Goal: Task Accomplishment & Management: Use online tool/utility

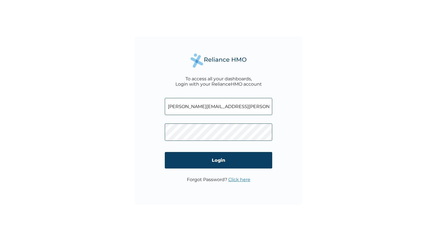
type input "[PERSON_NAME][EMAIL_ADDRESS][PERSON_NAME][DOMAIN_NAME]"
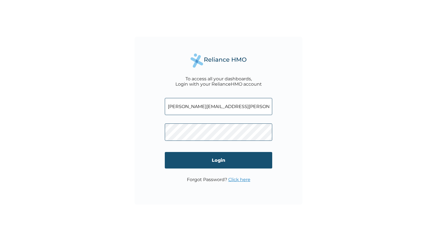
click at [197, 157] on input "Login" at bounding box center [218, 160] width 107 height 17
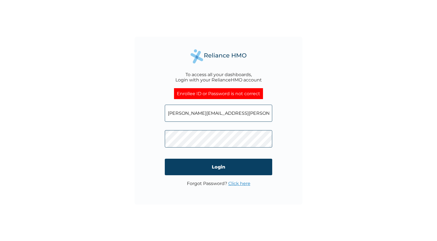
click at [242, 185] on link "Click here" at bounding box center [239, 183] width 22 height 5
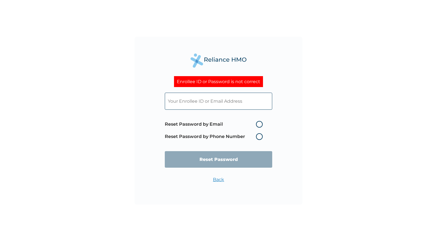
click at [261, 124] on label "Reset Password by Email" at bounding box center [215, 124] width 101 height 7
click at [257, 124] on input "Reset Password by Email" at bounding box center [252, 124] width 9 height 9
radio input "true"
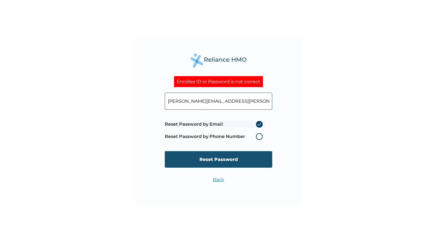
type input "pamela.ohaeri@interswitchgroup.com"
click at [228, 162] on input "Reset Password" at bounding box center [218, 159] width 107 height 17
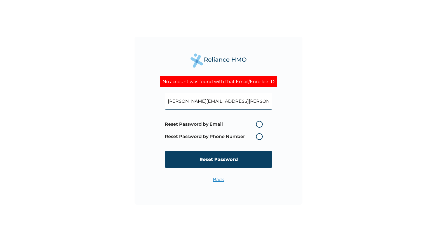
click at [186, 95] on input "pamela.ohaeri@interswitchgroup.com" at bounding box center [218, 101] width 107 height 17
paste input "ng"
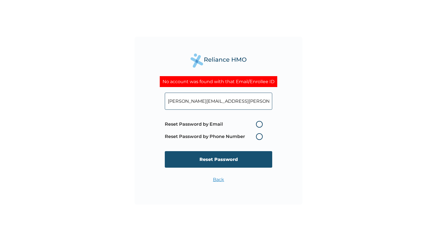
type input "pamela.ohaeri@interswitchng.com"
click at [241, 162] on input "Reset Password" at bounding box center [218, 159] width 107 height 17
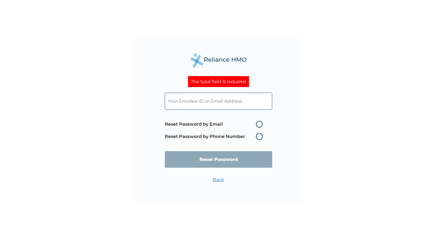
paste input "pamela.ohaeri@interswitchng.com"
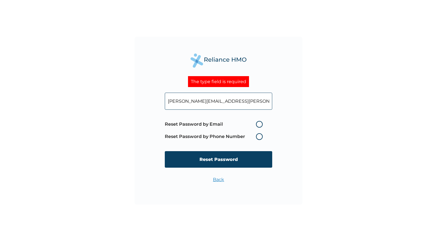
type input "pamela.ohaeri@interswitchng.com"
click at [259, 122] on label "Reset Password by Email" at bounding box center [215, 124] width 101 height 7
click at [257, 122] on input "Reset Password by Email" at bounding box center [252, 124] width 9 height 9
radio input "true"
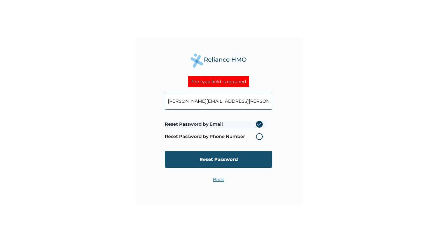
click at [244, 154] on input "Reset Password" at bounding box center [218, 159] width 107 height 17
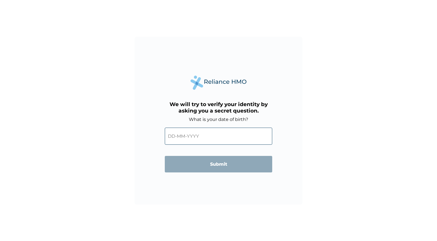
click at [189, 136] on input "text" at bounding box center [218, 136] width 107 height 17
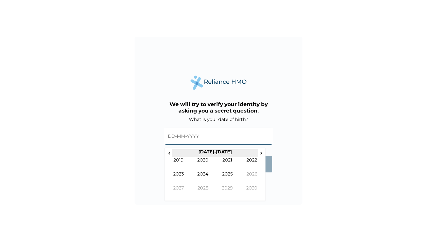
click at [218, 155] on th "2020-2029" at bounding box center [215, 153] width 86 height 8
click at [170, 154] on span "‹" at bounding box center [169, 152] width 6 height 7
click at [250, 162] on td "1992" at bounding box center [252, 164] width 25 height 14
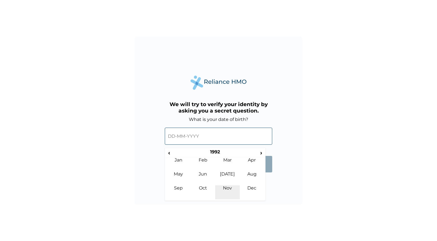
click at [228, 189] on td "Nov" at bounding box center [227, 192] width 25 height 14
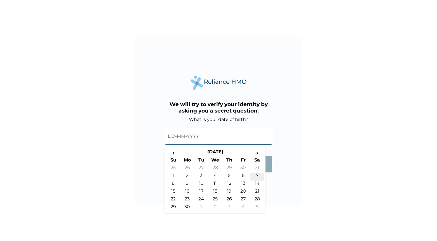
click at [253, 175] on td "7" at bounding box center [257, 177] width 14 height 8
type input "07-11-1992"
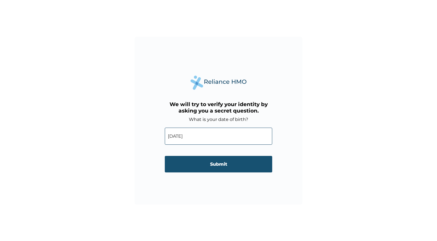
click at [238, 163] on input "Submit" at bounding box center [218, 164] width 107 height 17
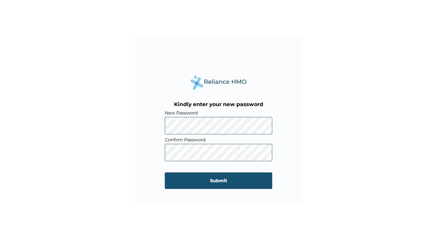
click at [224, 178] on input "Submit" at bounding box center [218, 180] width 107 height 17
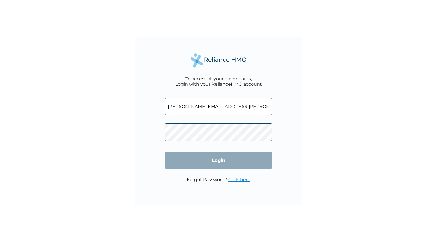
click at [218, 160] on input "Login" at bounding box center [218, 160] width 107 height 17
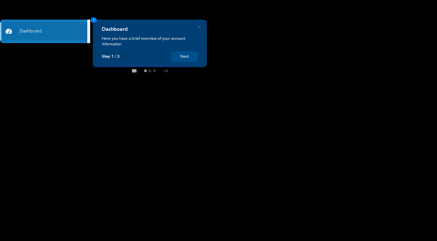
click at [184, 57] on button "Next" at bounding box center [184, 56] width 27 height 10
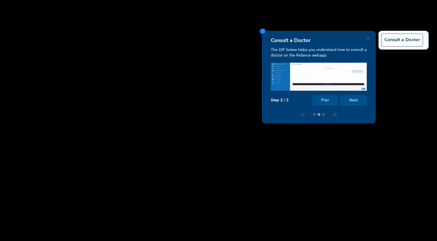
click at [353, 101] on button "Next" at bounding box center [353, 100] width 27 height 10
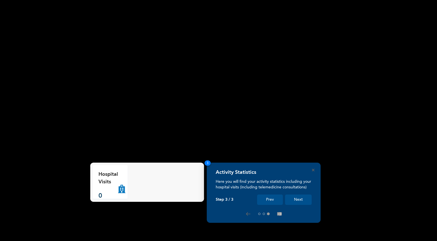
click at [304, 200] on button "Next" at bounding box center [298, 199] width 27 height 10
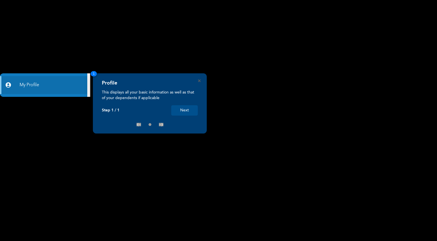
click at [185, 112] on button "Next" at bounding box center [184, 110] width 27 height 10
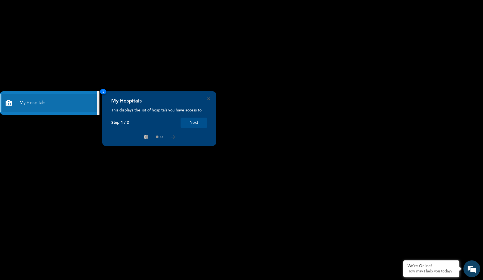
click at [193, 123] on button "Next" at bounding box center [194, 122] width 27 height 10
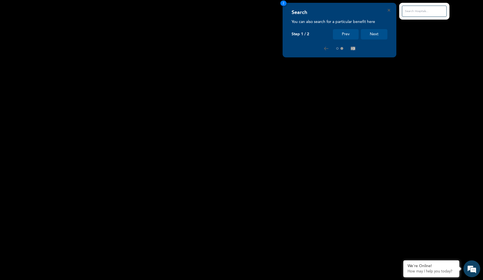
click at [343, 30] on button "Prev" at bounding box center [346, 34] width 26 height 10
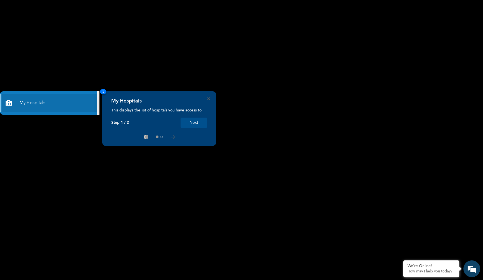
click at [192, 120] on button "Next" at bounding box center [194, 122] width 27 height 10
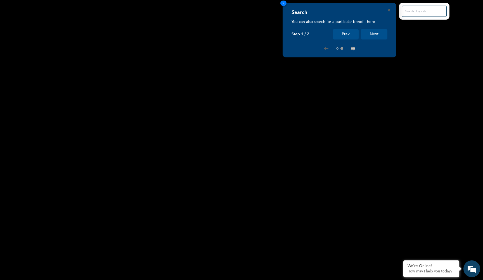
click at [380, 35] on button "Next" at bounding box center [374, 34] width 27 height 10
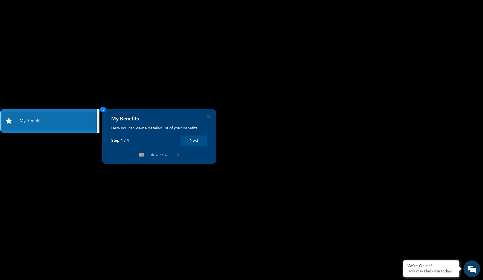
click at [201, 139] on button "Next" at bounding box center [194, 140] width 27 height 10
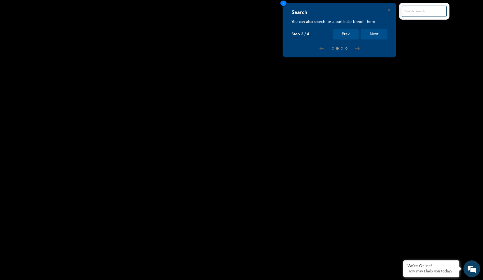
click at [374, 34] on button "Next" at bounding box center [374, 34] width 27 height 10
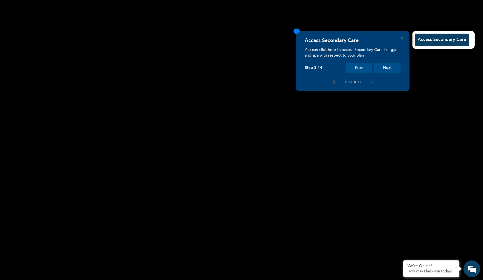
click at [383, 67] on button "Next" at bounding box center [387, 68] width 27 height 10
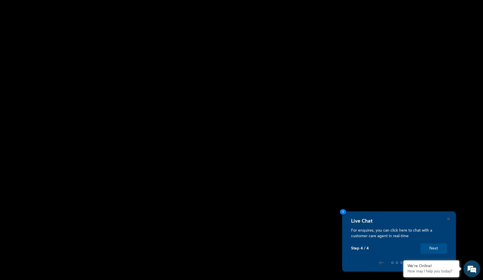
click at [437, 248] on button "Next" at bounding box center [434, 248] width 27 height 10
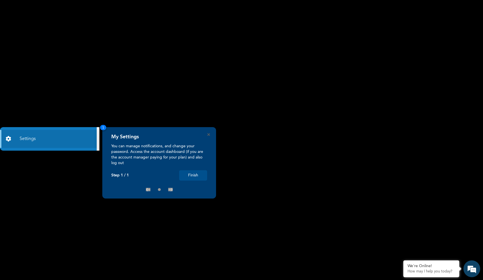
click at [202, 177] on button "Finish" at bounding box center [193, 175] width 28 height 10
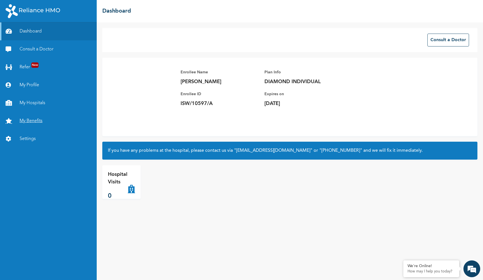
click at [53, 123] on link "My Benefits" at bounding box center [48, 121] width 97 height 18
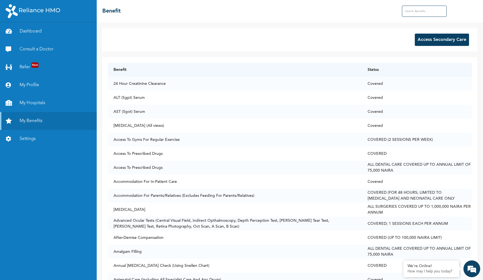
click at [428, 40] on button "Access Secondary Care" at bounding box center [442, 40] width 54 height 12
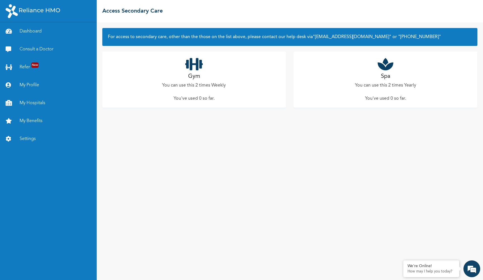
click at [207, 79] on div "Gym You can use this 2 times Weekly You've used 0 so far ." at bounding box center [194, 79] width 184 height 56
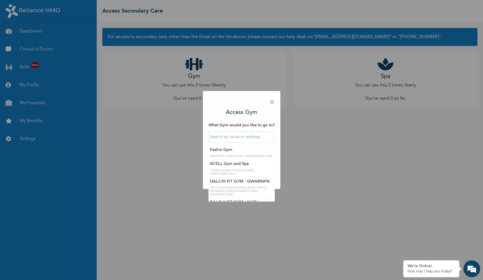
click at [252, 138] on input "text" at bounding box center [242, 136] width 66 height 11
type input "i"
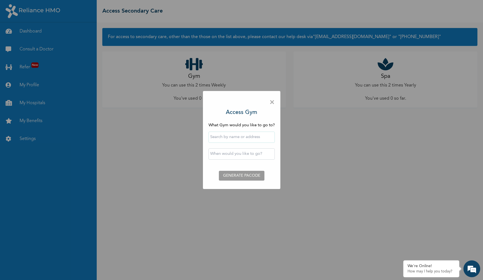
click at [278, 150] on div "× Access Gym What Gym would you like to go to? ‹ August 2025 › Su Mo Tu We Th F…" at bounding box center [241, 140] width 77 height 98
click at [264, 138] on input "text" at bounding box center [242, 136] width 66 height 11
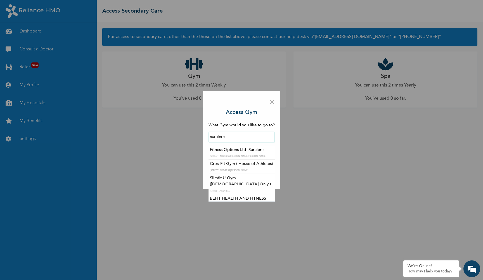
type input "Fitness Options Ltd- Surulere"
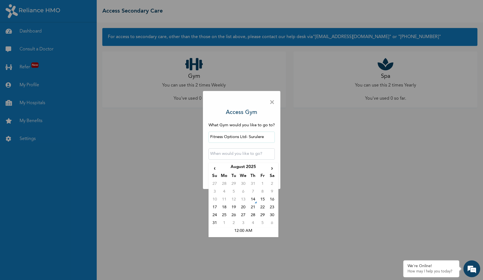
click at [234, 154] on input "text" at bounding box center [242, 153] width 66 height 11
click at [274, 206] on td "23" at bounding box center [272, 208] width 10 height 8
type input "2025-08-23 12:00 AM"
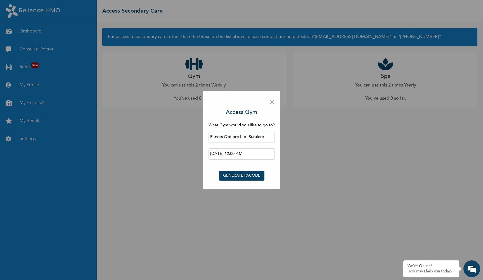
click at [254, 175] on button "GENERATE PACODE" at bounding box center [242, 176] width 46 height 10
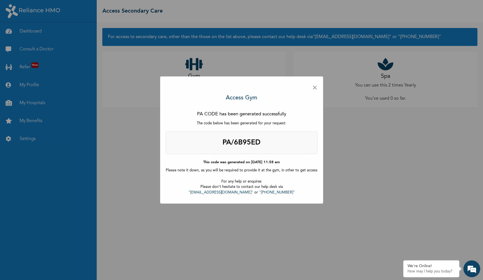
click at [246, 141] on h2 "PA/6B95ED" at bounding box center [242, 142] width 152 height 22
click at [348, 134] on div "× Access Gym PA CODE has been generated successfully The code below has been ge…" at bounding box center [241, 140] width 483 height 280
click at [284, 148] on h2 "PA/6B95ED" at bounding box center [242, 142] width 152 height 22
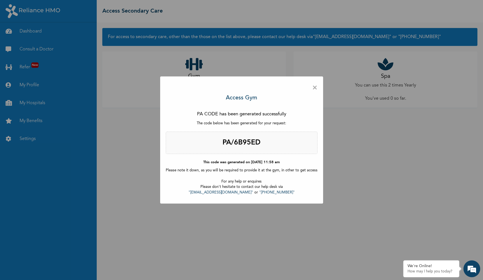
click at [312, 91] on span "×" at bounding box center [314, 88] width 5 height 12
click at [315, 88] on span "×" at bounding box center [314, 88] width 5 height 12
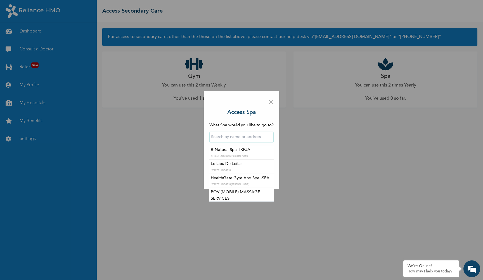
click at [245, 137] on input "text" at bounding box center [241, 136] width 64 height 11
type input "Oriki Spa- Surulere"
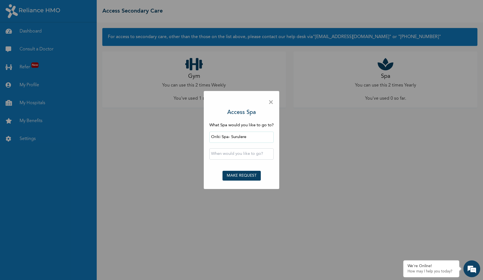
click at [245, 137] on input "Oriki Spa- Surulere" at bounding box center [241, 136] width 64 height 11
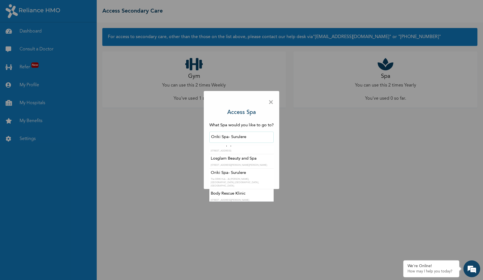
scroll to position [44, 0]
click at [277, 135] on div "× Access Spa What Spa would you like to go to? Oriki Spa- Surulere SILENCE BY S…" at bounding box center [242, 140] width 76 height 98
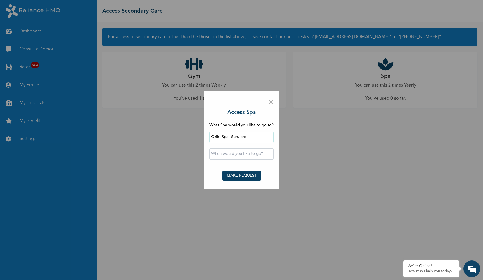
click at [242, 155] on input "text" at bounding box center [241, 153] width 64 height 11
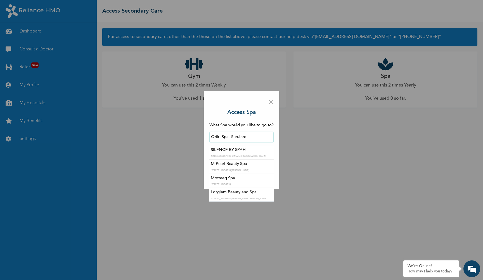
click at [251, 138] on input "Oriki Spa- Surulere" at bounding box center [241, 136] width 64 height 11
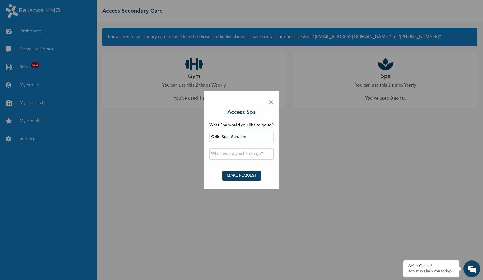
click at [277, 154] on div "× Access Spa What Spa would you like to go to? Oriki Spa- Surulere ‹ August 202…" at bounding box center [242, 140] width 76 height 98
click at [240, 147] on div "‹ August 2025 › Su Mo Tu We Th Fr Sa 27 28 29 30 31 1 2 3 4 5 6 7 8 9 10 11 12 …" at bounding box center [241, 153] width 64 height 17
click at [239, 155] on input "text" at bounding box center [241, 153] width 64 height 11
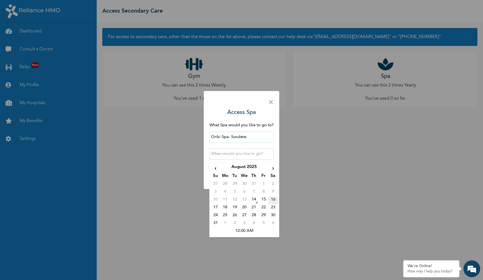
click at [273, 201] on td "16" at bounding box center [273, 200] width 10 height 8
type input "2025-08-16 12:00 AM"
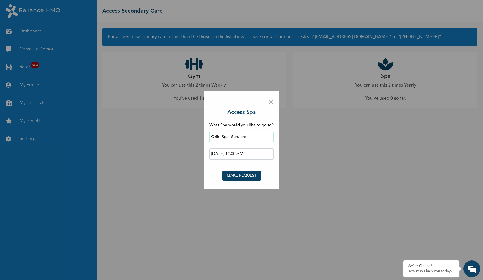
click at [259, 136] on input "Oriki Spa- Surulere" at bounding box center [241, 136] width 64 height 11
click at [277, 157] on div "× Access Spa What Spa would you like to go to? Oriki Spa- Surulere 2025-08-16 1…" at bounding box center [242, 140] width 76 height 98
click at [248, 174] on button "MAKE REQUEST" at bounding box center [242, 176] width 38 height 10
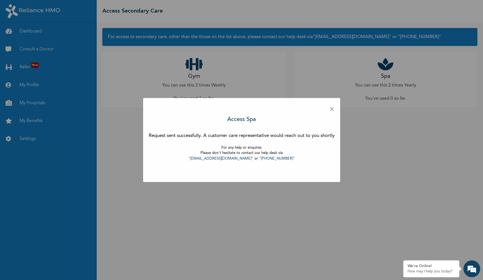
click at [331, 110] on span "×" at bounding box center [331, 109] width 5 height 12
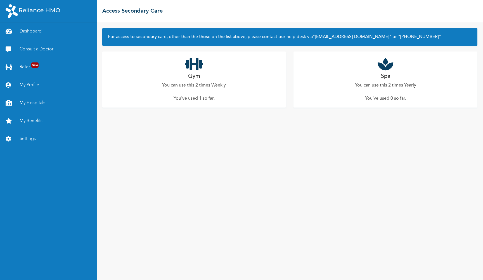
click at [399, 97] on p "You've used 0 so far ." at bounding box center [385, 98] width 41 height 7
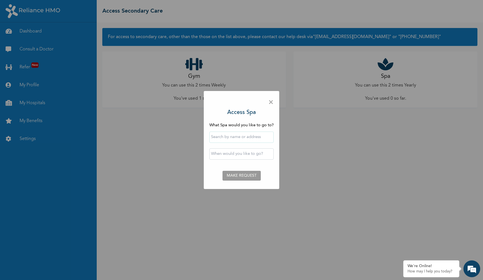
click at [271, 100] on span "×" at bounding box center [270, 102] width 5 height 12
